Goal: Task Accomplishment & Management: Use online tool/utility

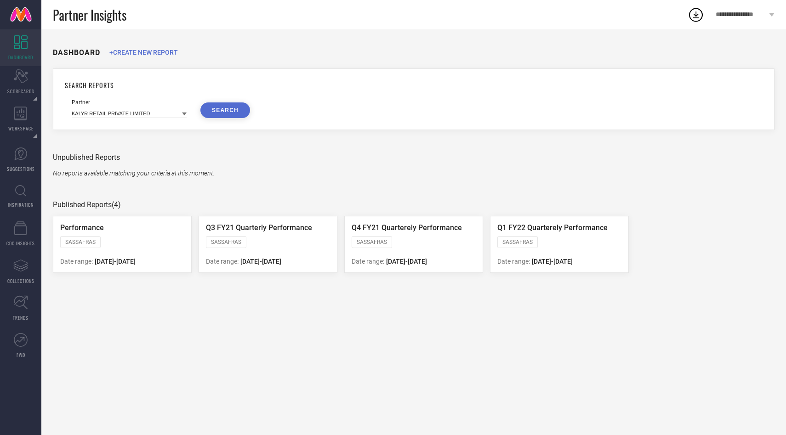
click at [709, 16] on div "**********" at bounding box center [745, 14] width 82 height 29
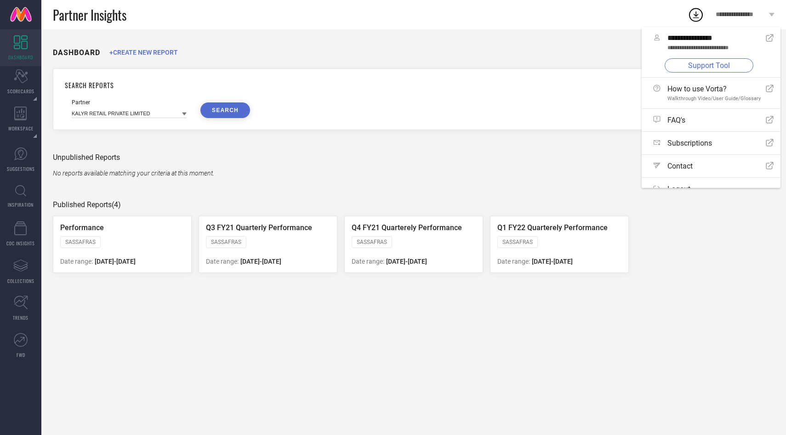
click at [673, 69] on link "Support Tool" at bounding box center [708, 65] width 89 height 14
click at [708, 63] on link "Support Tool" at bounding box center [708, 65] width 89 height 14
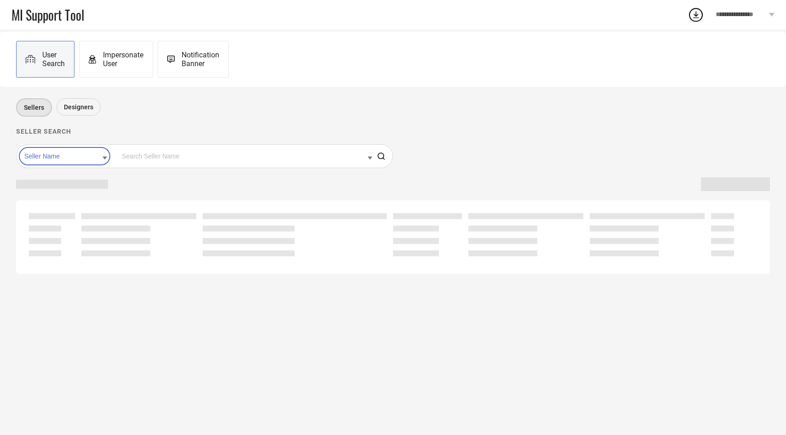
click at [125, 60] on span "Impersonate User" at bounding box center [123, 59] width 40 height 17
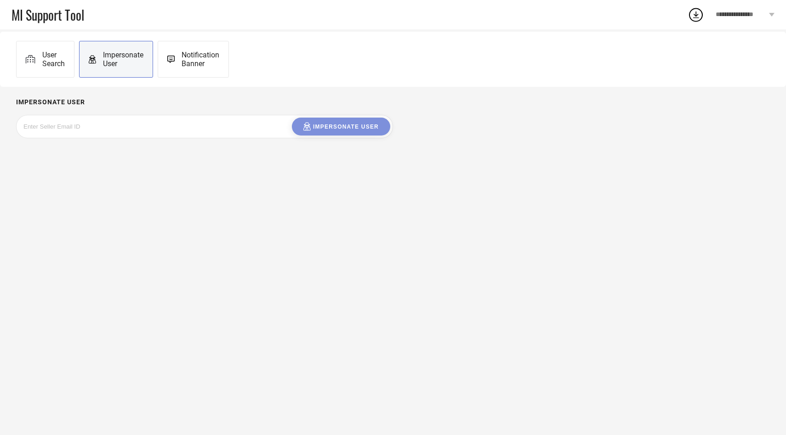
click at [113, 129] on input at bounding box center [92, 126] width 138 height 11
click at [105, 125] on input at bounding box center [92, 126] width 138 height 11
paste input "stanzin.dolma@iconicindia.com"
click at [358, 126] on div "Impersonate User" at bounding box center [340, 126] width 75 height 9
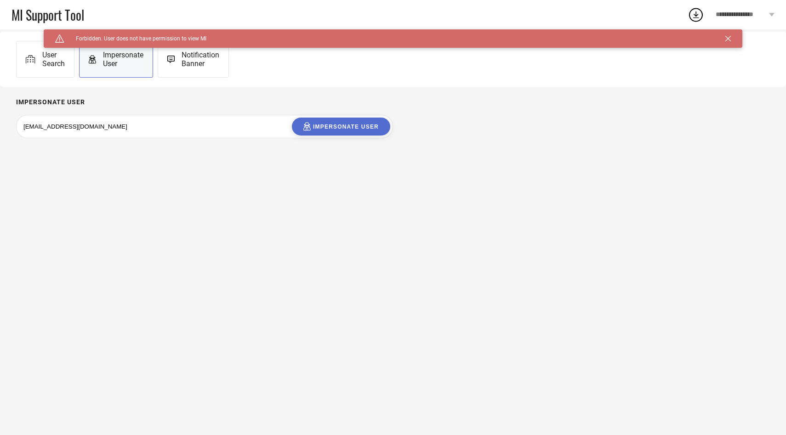
click at [177, 126] on div "stanzin.dolma@iconicindia.com Impersonate User" at bounding box center [204, 127] width 371 height 18
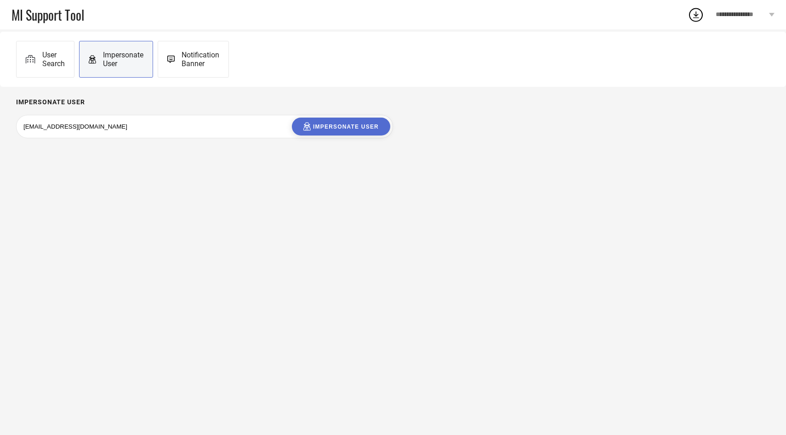
click at [126, 128] on input "stanzin.dolma@iconicindia.com" at bounding box center [92, 126] width 138 height 11
type input "stanzin.dolma@iconicindia."
paste input "ujjawal.kothari@iconicindia.com"
type input "ujjawal.kothari@iconicindia.com"
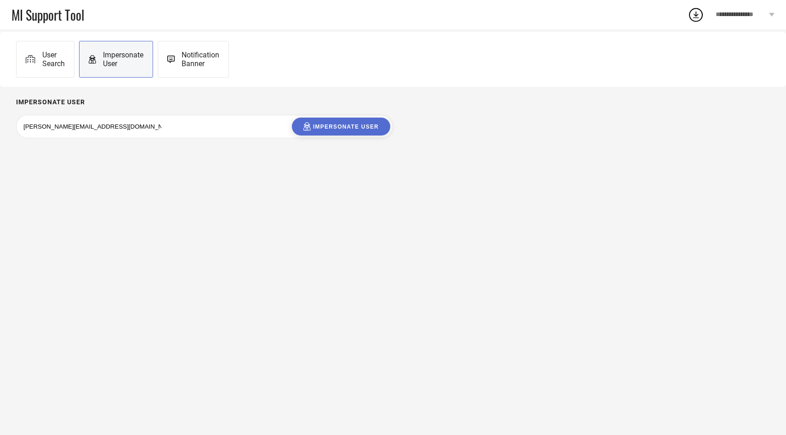
click at [337, 128] on div "Impersonate User" at bounding box center [340, 126] width 75 height 9
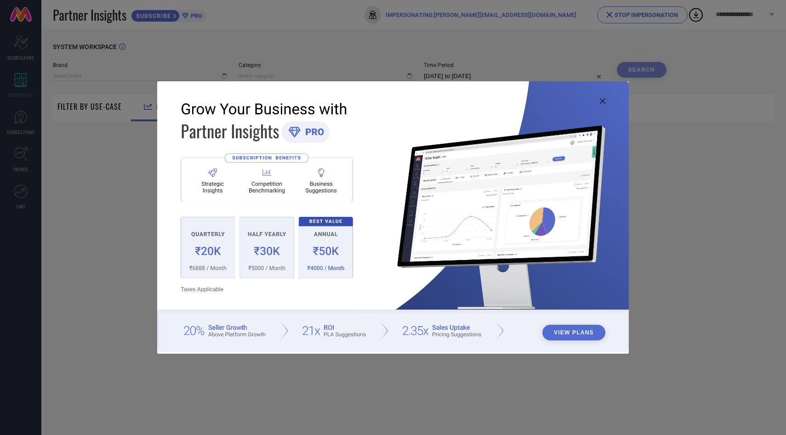
type input "[PERSON_NAME]"
type input "All"
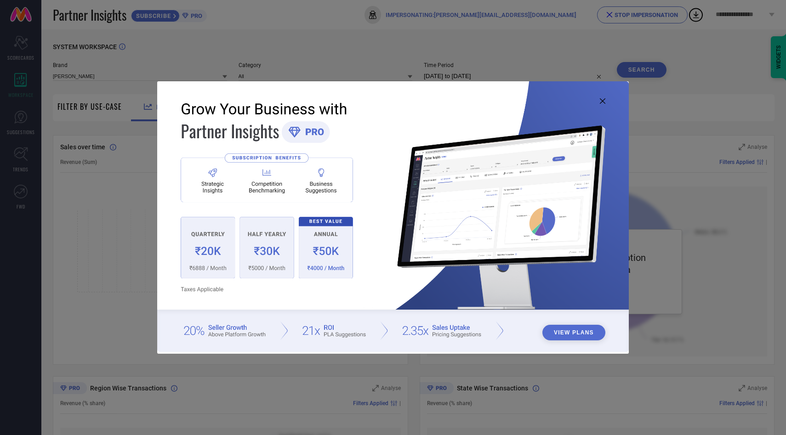
click at [604, 102] on icon at bounding box center [603, 101] width 6 height 6
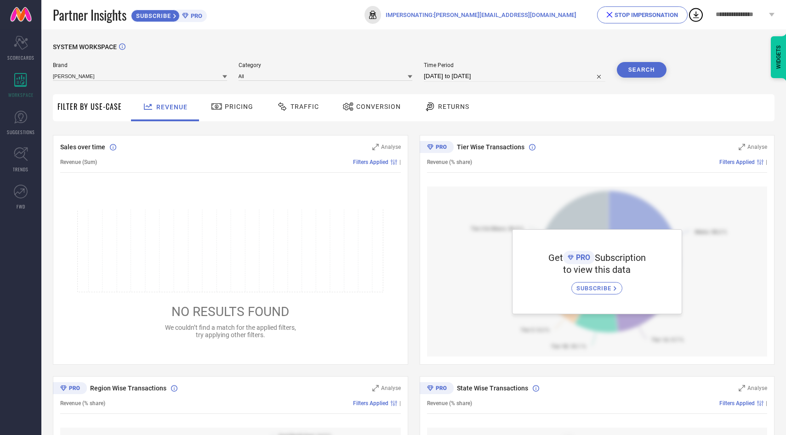
click at [649, 12] on div "STOP IMPERSONATION" at bounding box center [641, 14] width 71 height 7
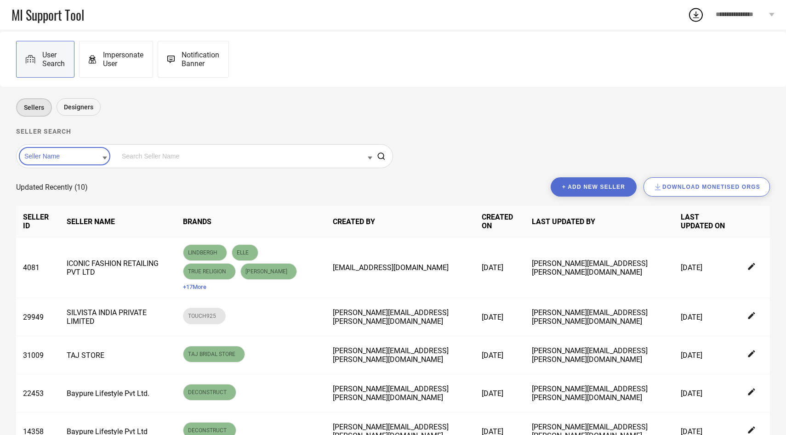
click at [53, 157] on input at bounding box center [64, 156] width 85 height 12
click at [56, 186] on div "Seller Id" at bounding box center [64, 186] width 85 height 16
click at [138, 160] on input at bounding box center [245, 156] width 253 height 12
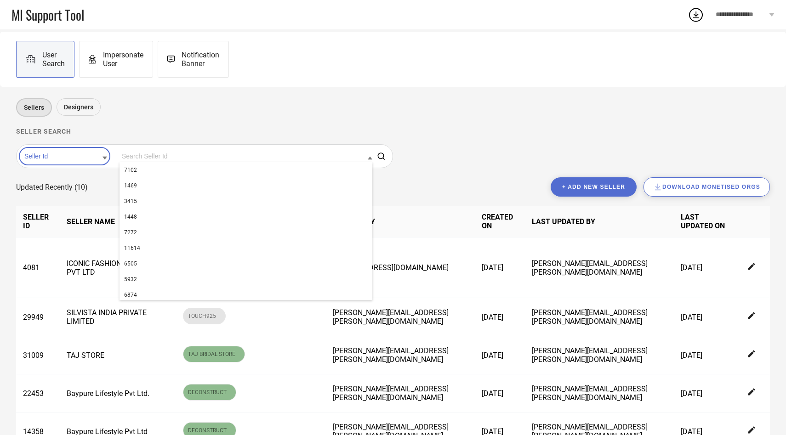
paste input "35095"
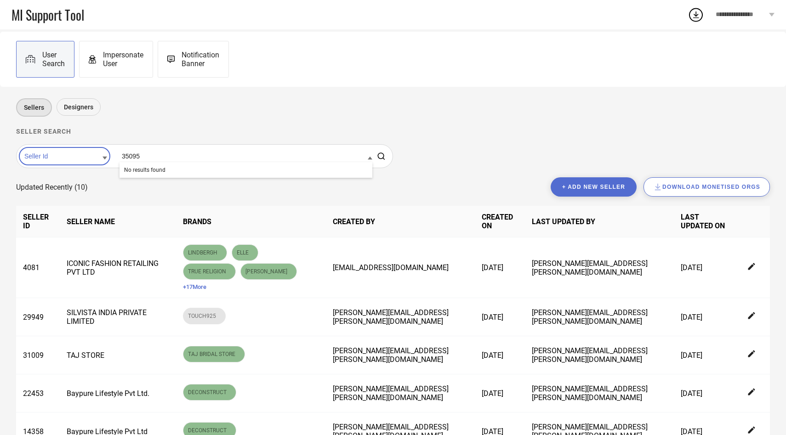
type input "35095"
click at [585, 184] on button "+ Add new seller" at bounding box center [593, 186] width 86 height 19
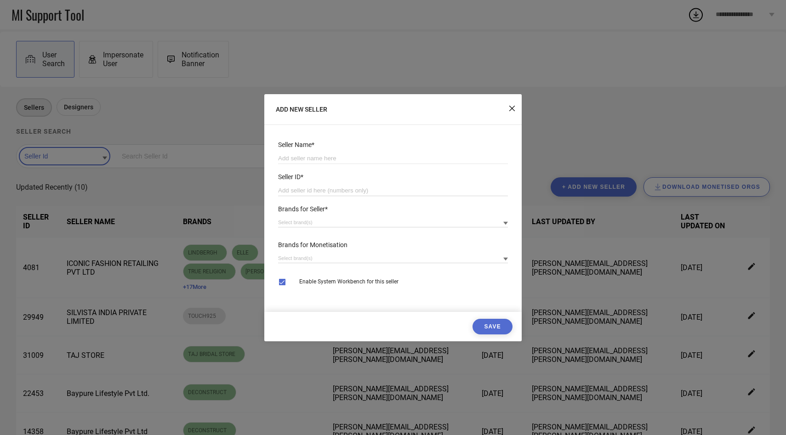
click at [347, 185] on input "number" at bounding box center [393, 190] width 230 height 11
paste input "35095"
type input "35095"
click at [372, 153] on input at bounding box center [393, 158] width 230 height 11
paste input "STUDIO [PERSON_NAME]"
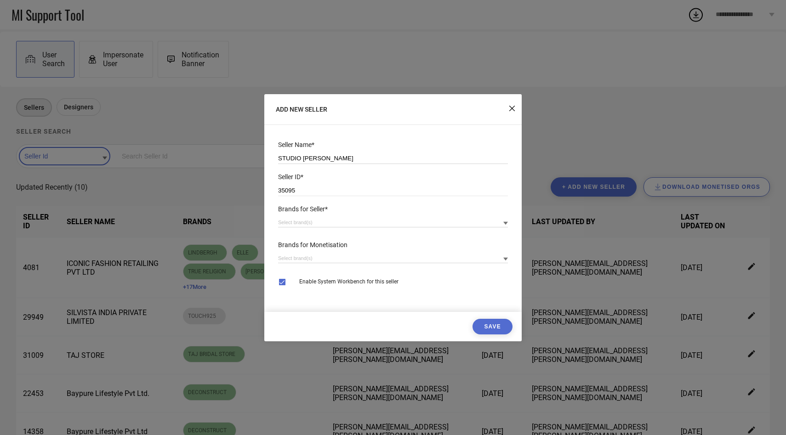
type input "STUDIO [PERSON_NAME]"
click at [293, 219] on input at bounding box center [393, 223] width 230 height 10
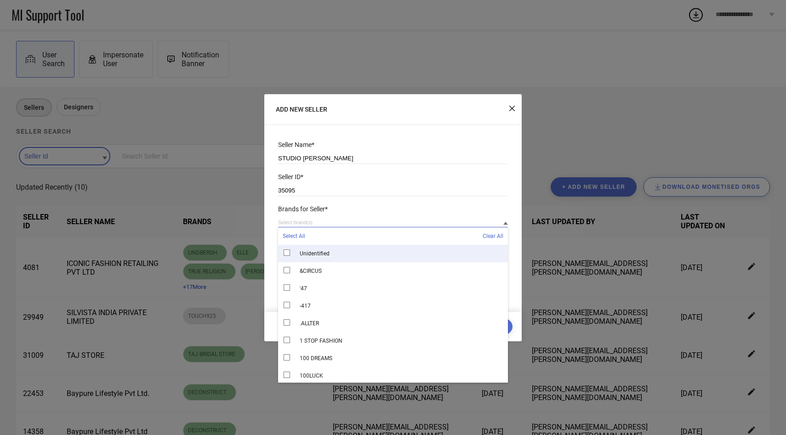
paste input "STUDIO [PERSON_NAME]"
type input "STUDIO [PERSON_NAME]"
click at [327, 252] on span "STUDIO [PERSON_NAME]" at bounding box center [331, 253] width 62 height 6
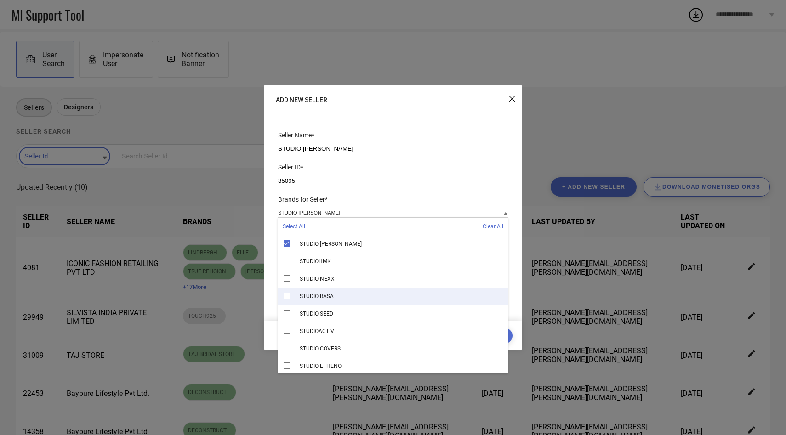
click at [271, 290] on div "Seller Name* STUDIO [PERSON_NAME] Seller ID* 35095 Brands for Seller* STUDIO [P…" at bounding box center [392, 224] width 257 height 194
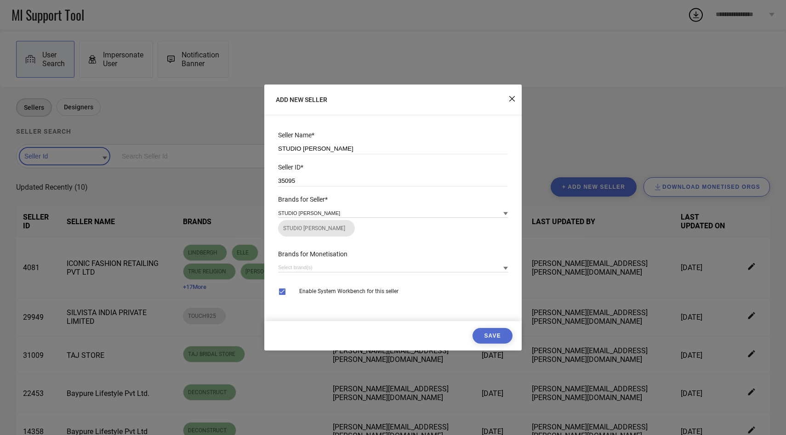
click at [305, 276] on div "Brands for Monetisation" at bounding box center [392, 266] width 239 height 40
click at [305, 272] on input at bounding box center [393, 268] width 230 height 10
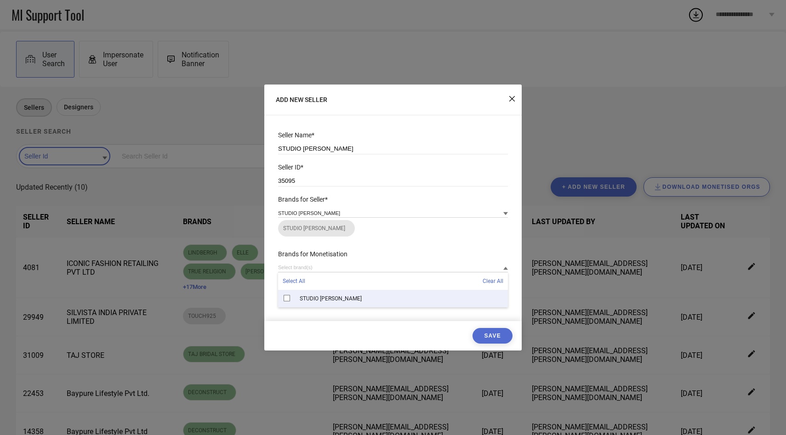
click at [302, 297] on span "STUDIO [PERSON_NAME]" at bounding box center [331, 298] width 62 height 6
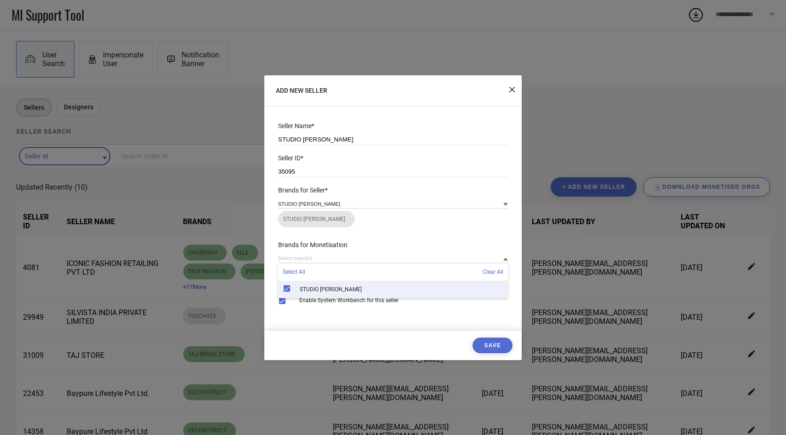
click at [490, 346] on button "Save" at bounding box center [492, 346] width 40 height 16
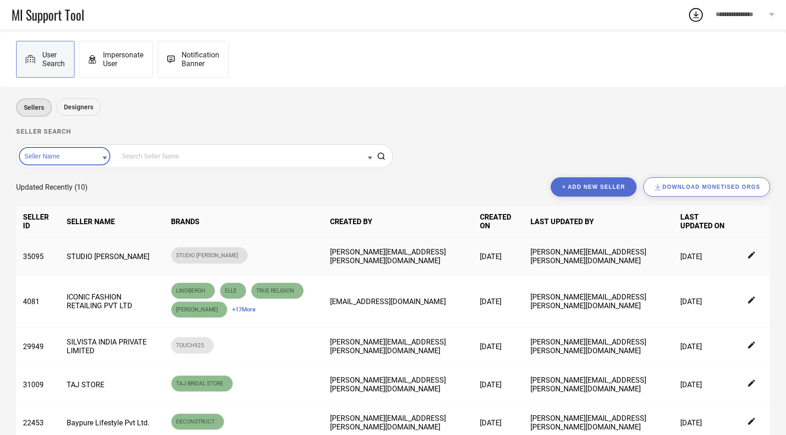
click at [750, 255] on icon at bounding box center [751, 255] width 7 height 7
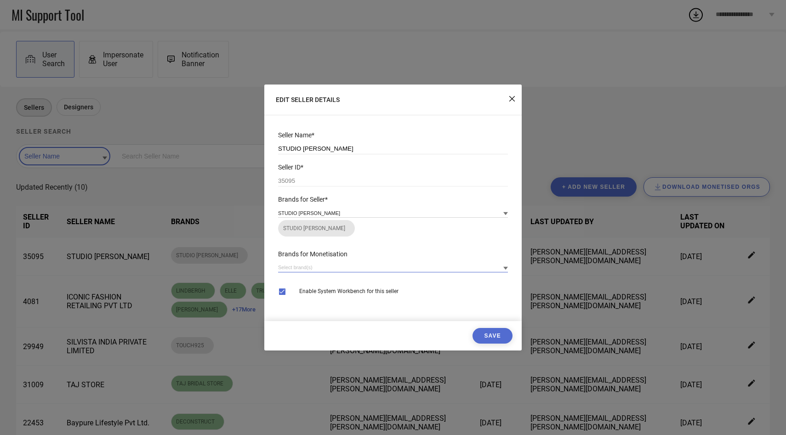
click at [347, 267] on input at bounding box center [393, 268] width 230 height 10
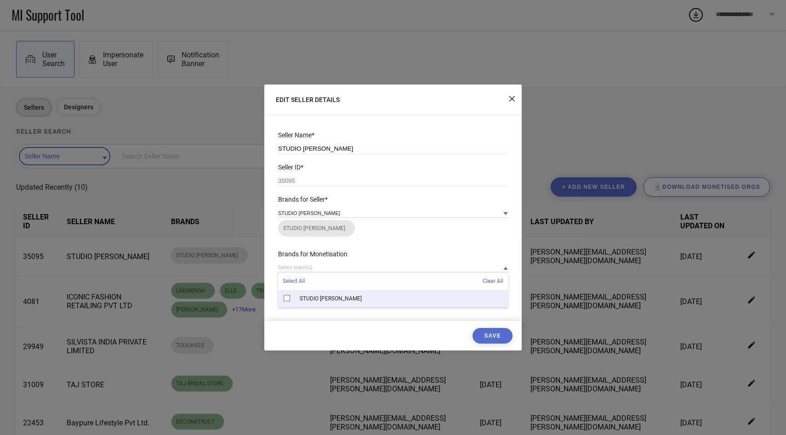
click at [326, 297] on span "STUDIO [PERSON_NAME]" at bounding box center [331, 298] width 62 height 6
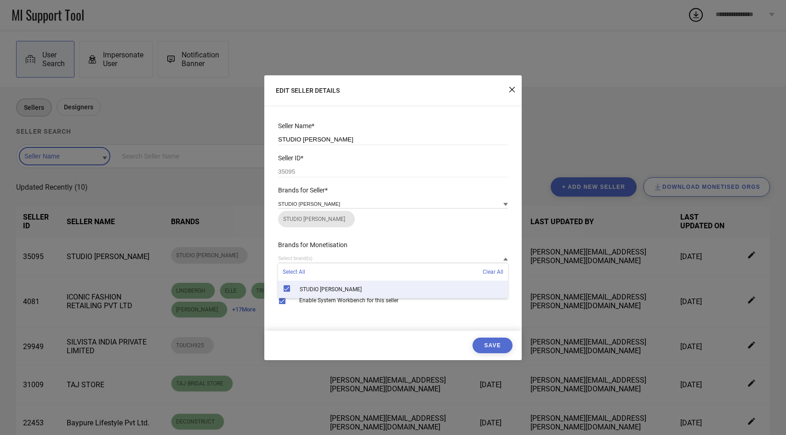
click at [486, 344] on button "Save" at bounding box center [492, 346] width 40 height 16
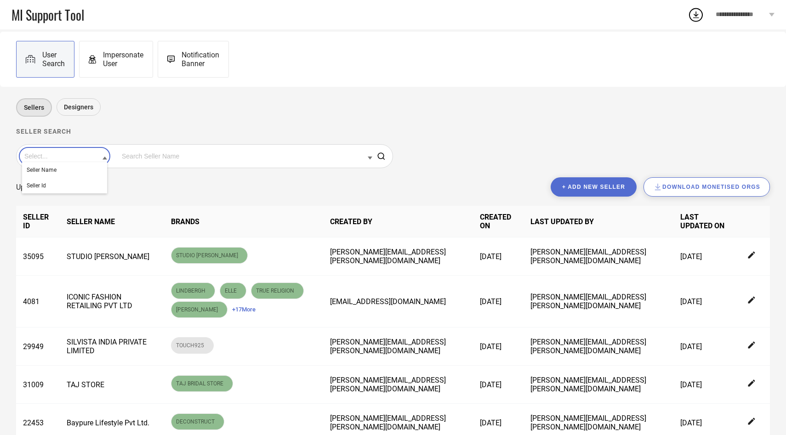
click at [81, 158] on input at bounding box center [64, 156] width 85 height 12
click at [76, 190] on div "Seller Id" at bounding box center [64, 186] width 85 height 16
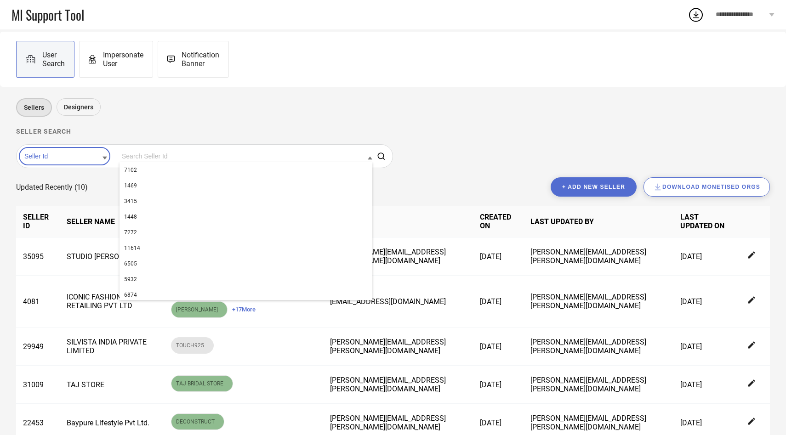
click at [119, 160] on input at bounding box center [245, 156] width 253 height 12
paste input "22742"
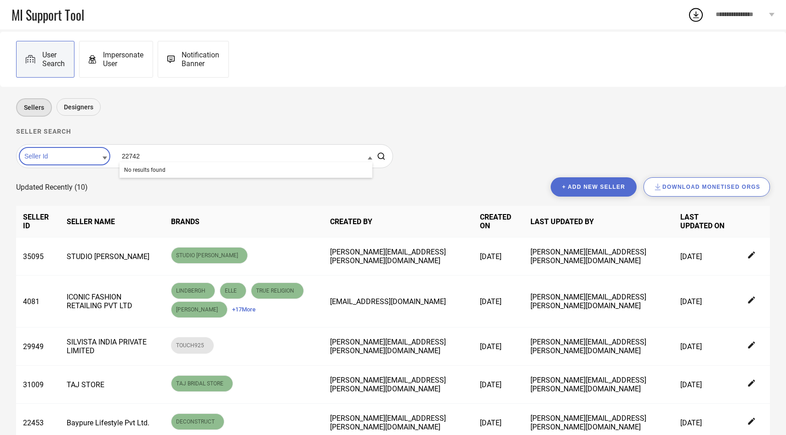
type input "22742"
click at [559, 188] on button "+ Add new seller" at bounding box center [593, 186] width 86 height 19
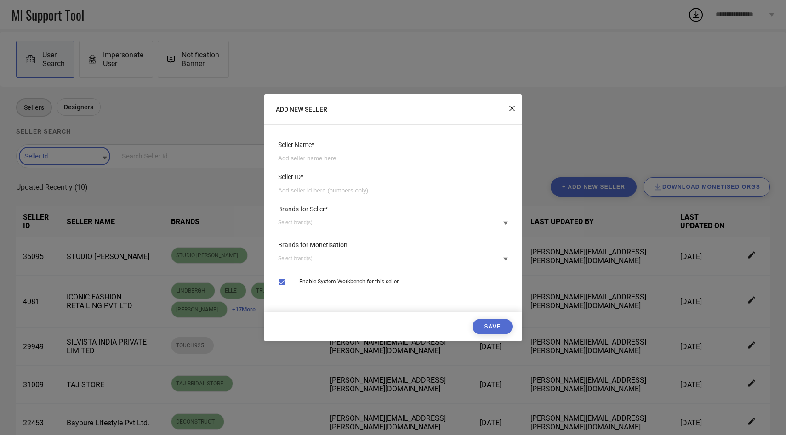
click at [355, 187] on input "number" at bounding box center [393, 190] width 230 height 11
paste input "22742"
type input "22742"
click at [395, 154] on input at bounding box center [393, 158] width 230 height 11
paste input "CLICKAWISH ENTERPRISES PRIVATE LIMITED"
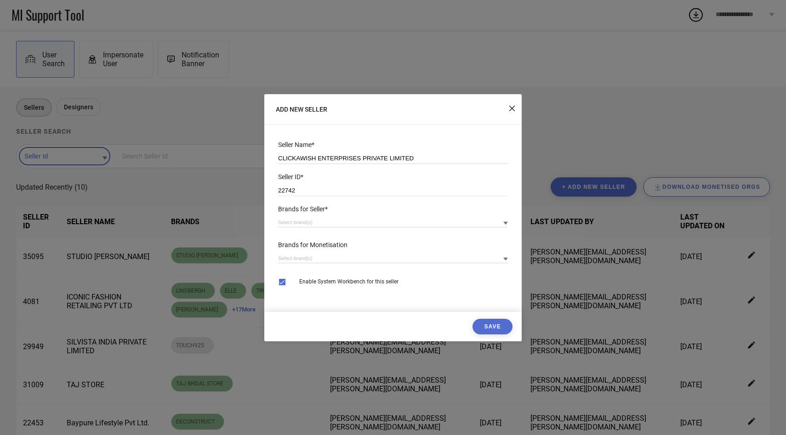
type input "CLICKAWISH ENTERPRISES PRIVATE LIMITED"
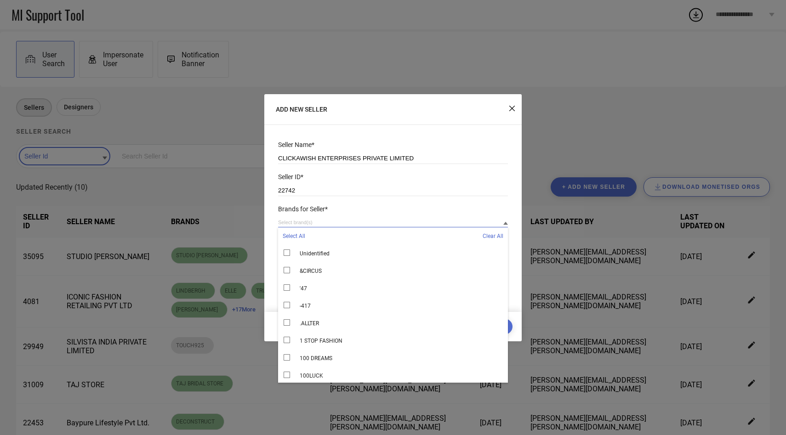
click at [360, 221] on input at bounding box center [393, 223] width 230 height 10
paste input "Oomph"
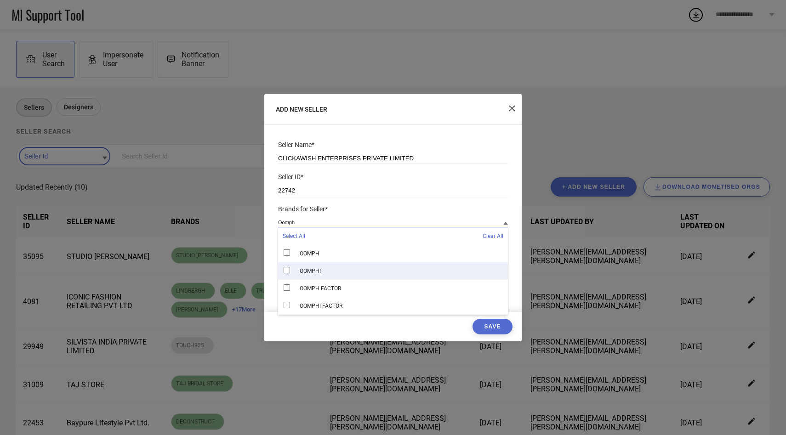
type input "Oomph"
click at [355, 265] on div "OOMPH!" at bounding box center [393, 270] width 230 height 17
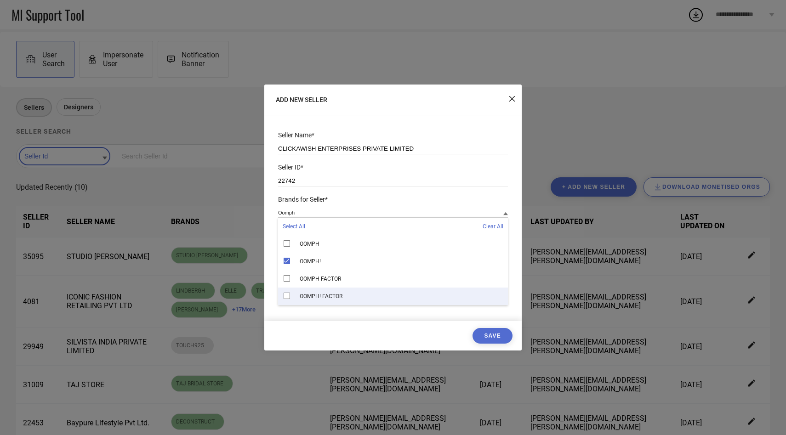
click at [352, 319] on div "Enable System Workbench for this seller" at bounding box center [392, 303] width 239 height 35
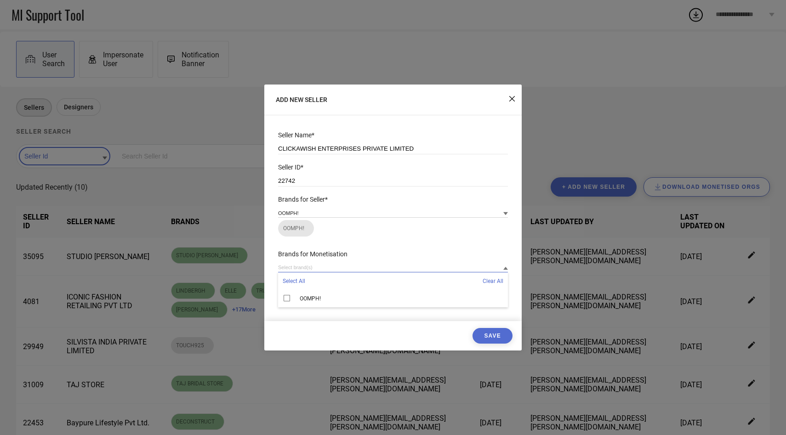
click at [323, 269] on input at bounding box center [393, 268] width 230 height 10
click at [316, 294] on div "OOMPH!" at bounding box center [393, 298] width 230 height 17
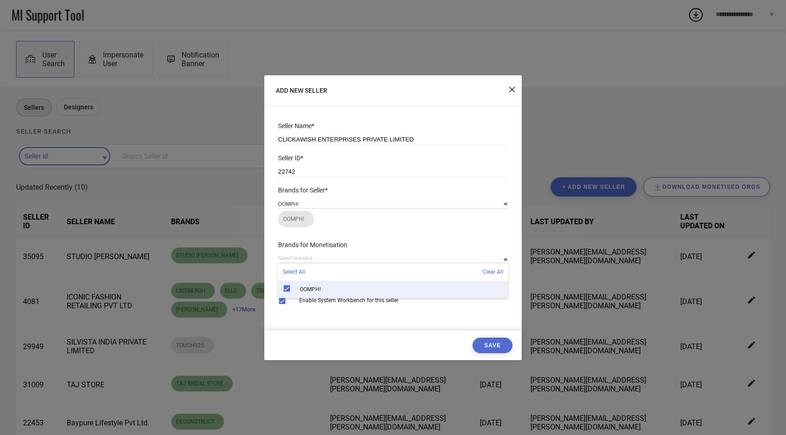
click at [496, 352] on button "Save" at bounding box center [492, 346] width 40 height 16
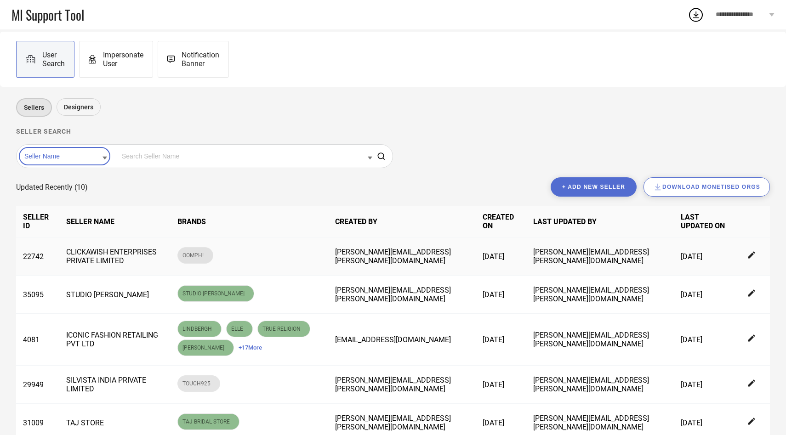
click at [752, 256] on icon at bounding box center [752, 255] width 8 height 8
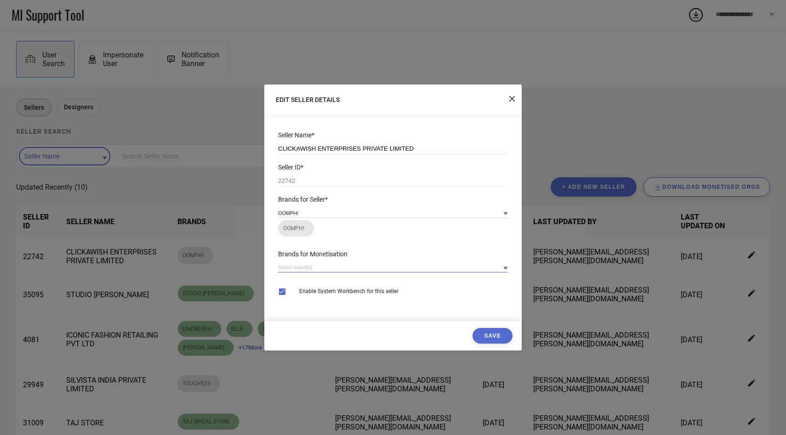
click at [330, 272] on input at bounding box center [393, 268] width 230 height 10
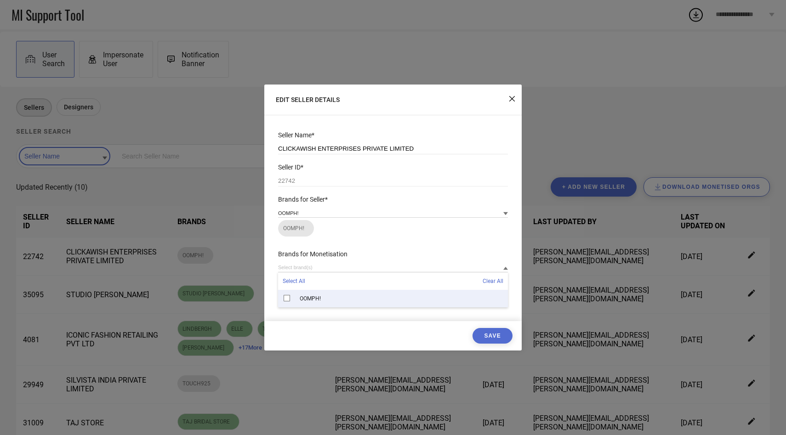
click at [319, 300] on span "OOMPH!" at bounding box center [310, 298] width 21 height 6
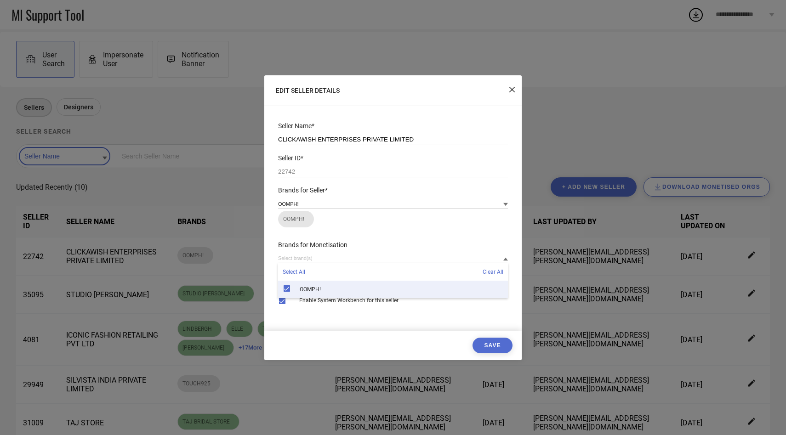
click at [489, 345] on button "Save" at bounding box center [492, 346] width 40 height 16
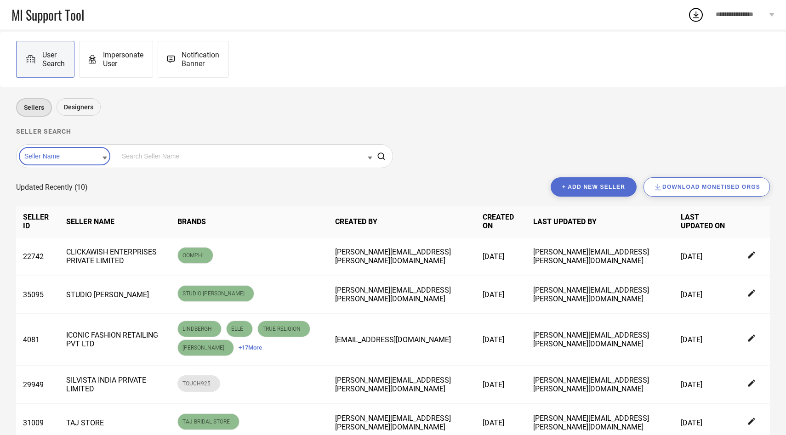
click at [81, 162] on input at bounding box center [64, 156] width 85 height 12
click at [80, 185] on div "Seller Id" at bounding box center [64, 186] width 85 height 16
click at [125, 159] on input at bounding box center [245, 156] width 253 height 12
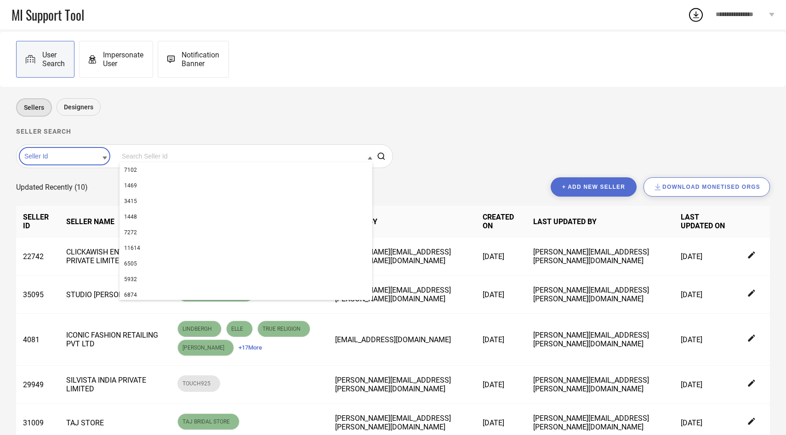
paste input "11842"
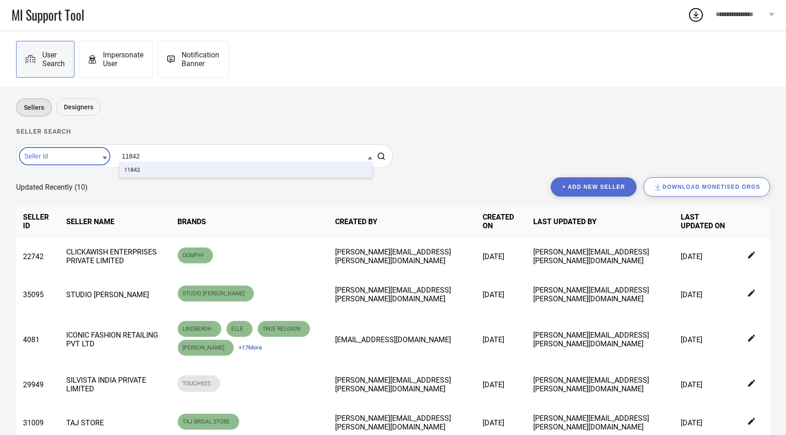
type input "11842"
click at [124, 170] on span "11842" at bounding box center [132, 170] width 16 height 6
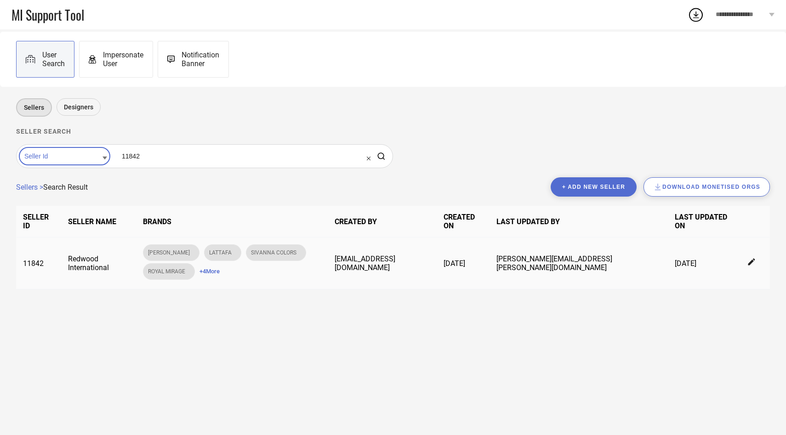
click at [751, 259] on icon at bounding box center [751, 262] width 7 height 7
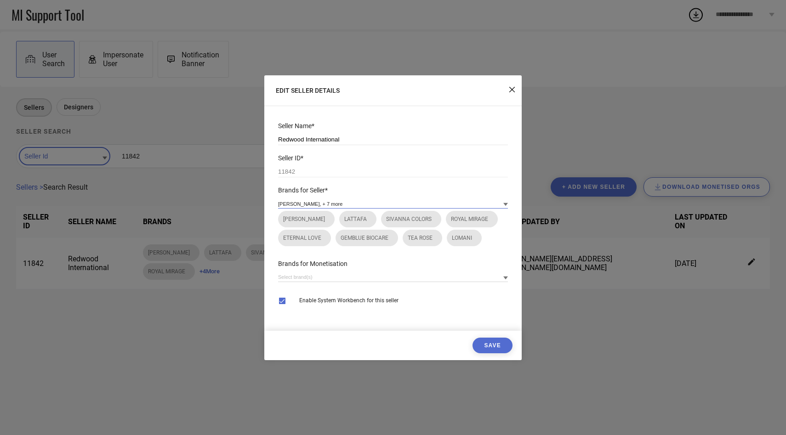
click at [354, 201] on input at bounding box center [393, 204] width 230 height 10
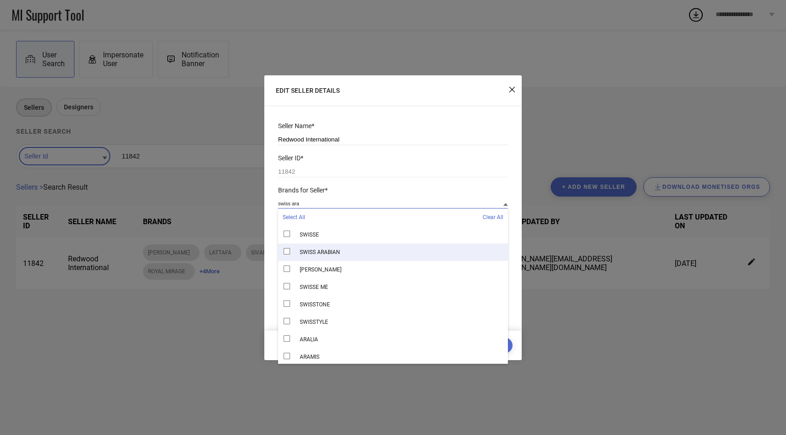
type input "swiss ara"
click at [313, 249] on span "SWISS ARABIAN" at bounding box center [320, 252] width 40 height 6
